Goal: Task Accomplishment & Management: Use online tool/utility

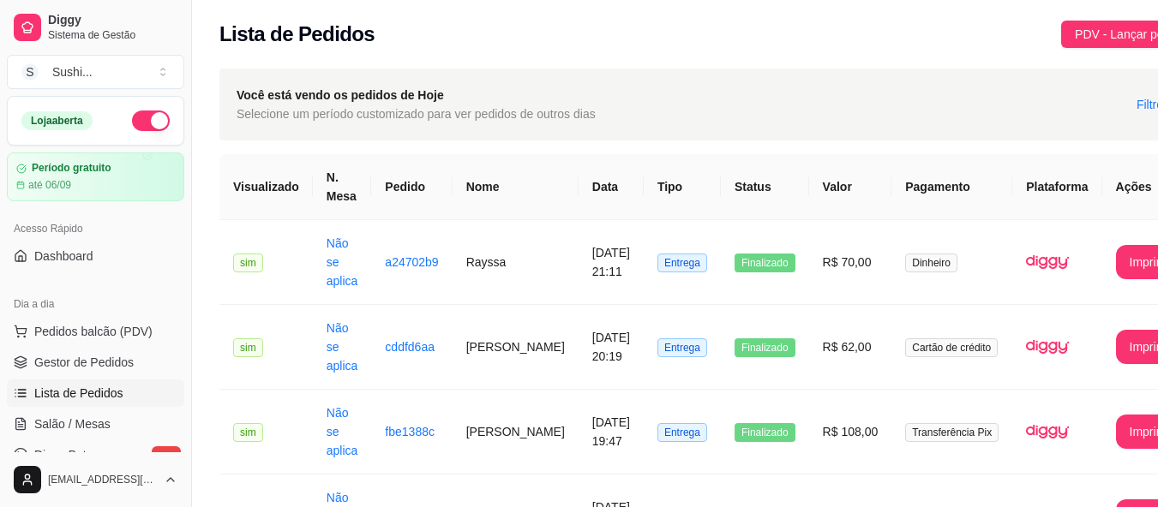
click at [134, 129] on button "button" at bounding box center [151, 121] width 38 height 21
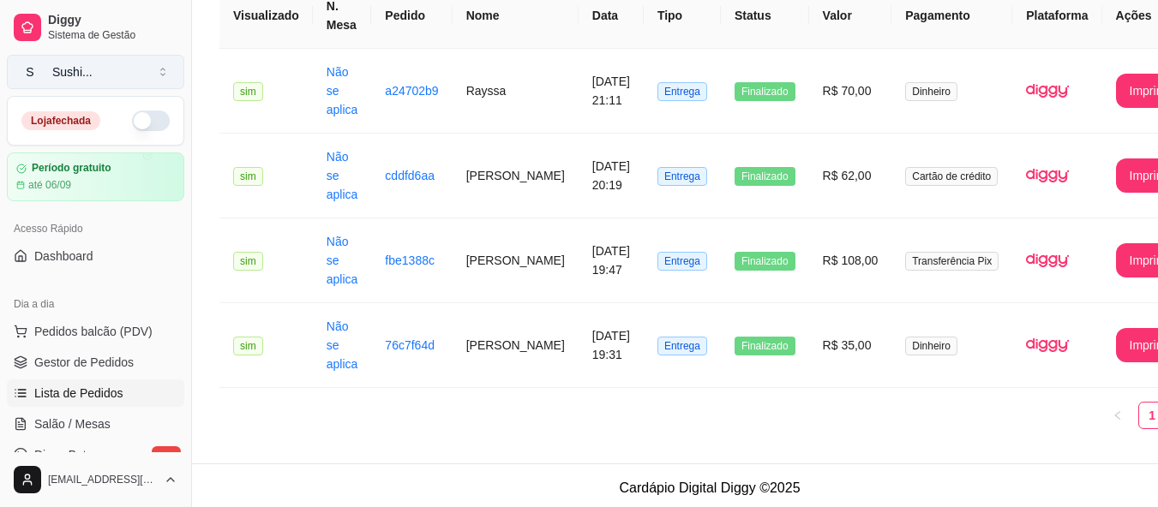
click at [57, 82] on button "S Sushi ..." at bounding box center [95, 72] width 177 height 34
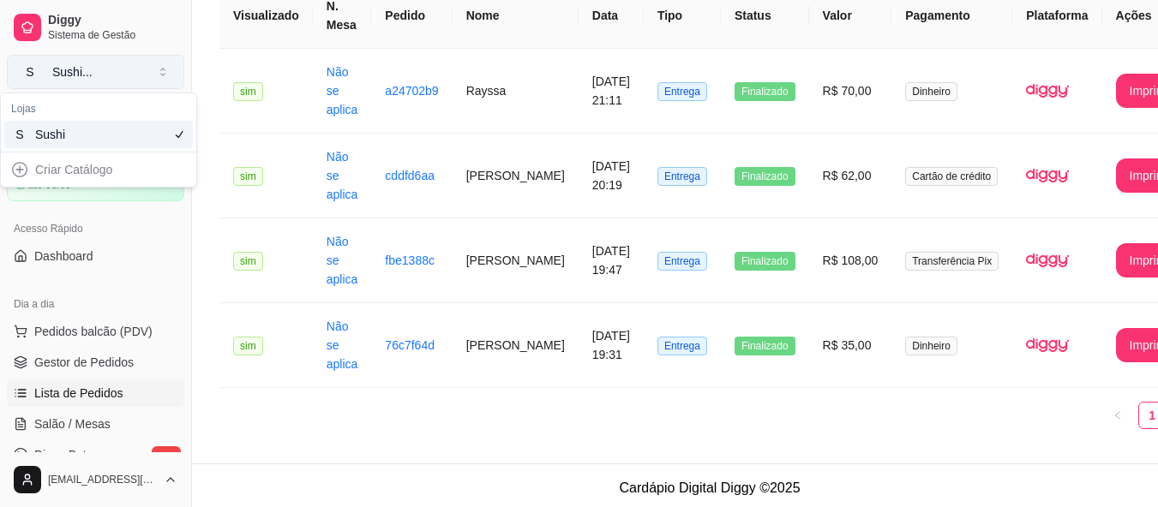
click at [57, 82] on button "S Sushi ..." at bounding box center [95, 72] width 177 height 34
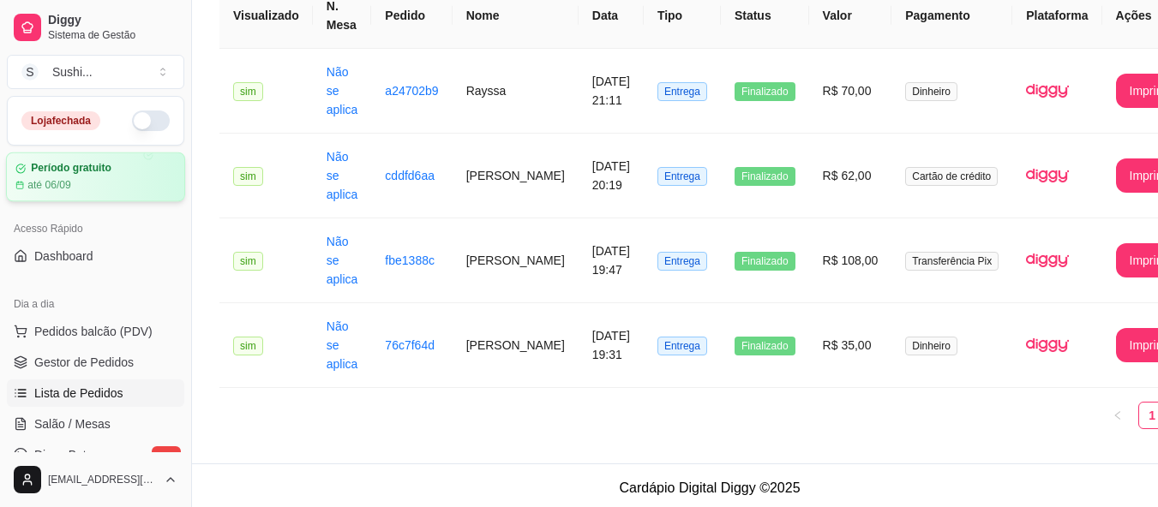
click at [59, 175] on div "Período gratuito até 06/09" at bounding box center [95, 177] width 160 height 30
click at [89, 330] on span "Pedidos balcão (PDV)" at bounding box center [93, 331] width 118 height 17
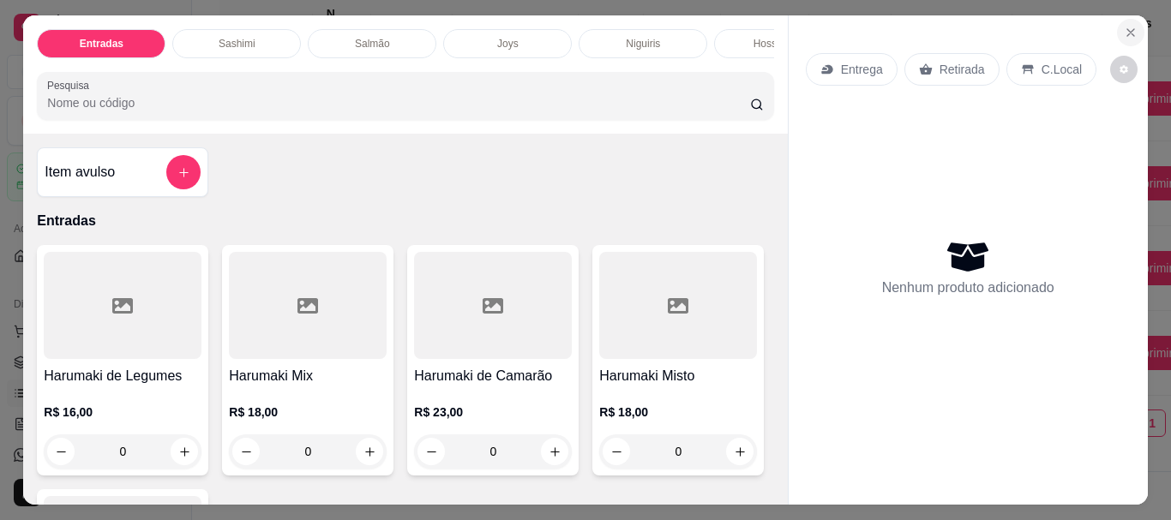
click at [1124, 28] on icon "Close" at bounding box center [1131, 33] width 14 height 14
